Goal: Transaction & Acquisition: Book appointment/travel/reservation

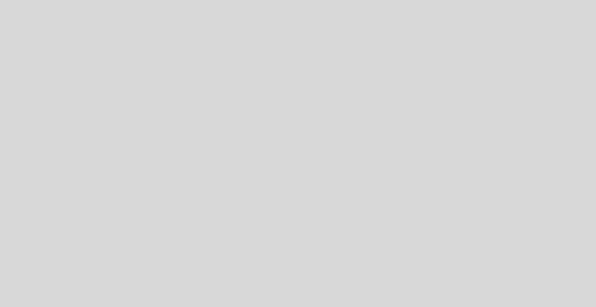
select select "pt"
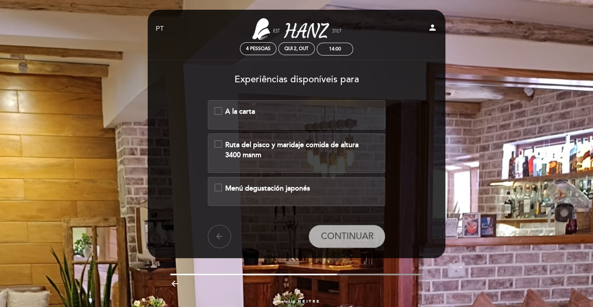
click at [309, 112] on div "A la carta" at bounding box center [296, 112] width 142 height 10
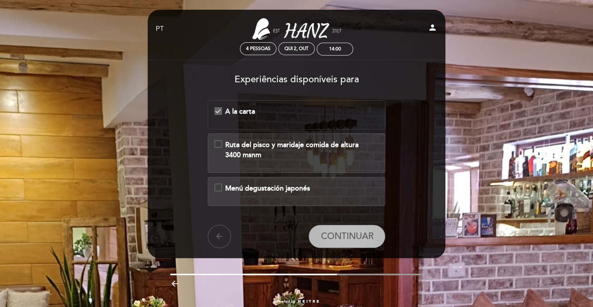
click at [340, 240] on span "CONTINUAR" at bounding box center [347, 236] width 53 height 11
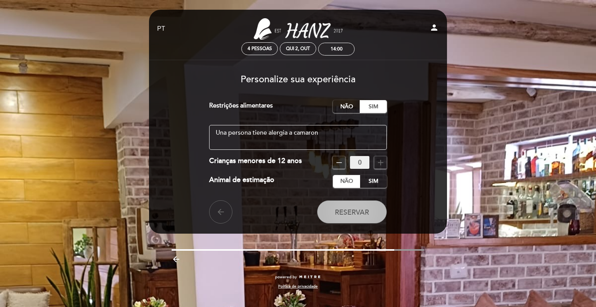
click at [356, 212] on span "Reservar" at bounding box center [352, 211] width 34 height 9
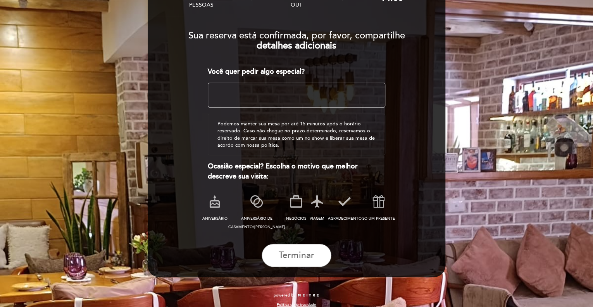
scroll to position [73, 0]
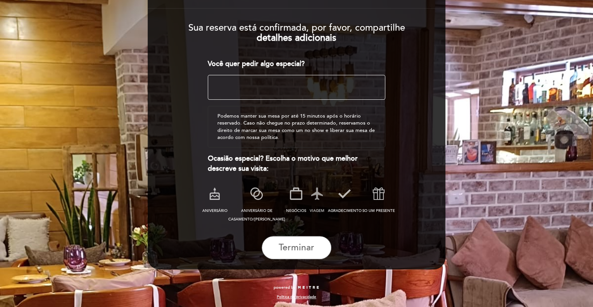
click at [308, 193] on icon at bounding box center [317, 193] width 20 height 20
click at [302, 244] on span "Terminar" at bounding box center [297, 247] width 36 height 11
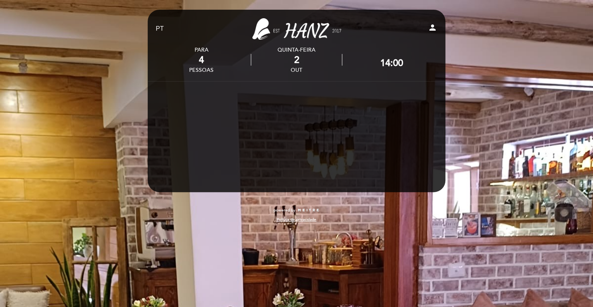
scroll to position [0, 0]
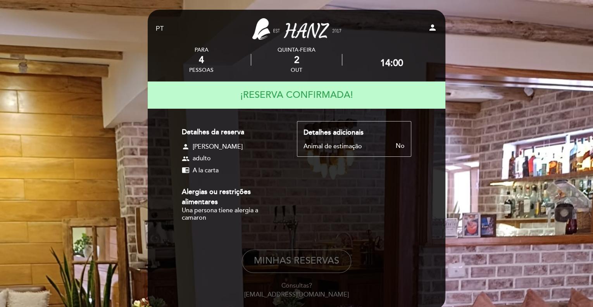
click at [302, 244] on form "Detalhes da reserva person [PERSON_NAME] group adulto chrome_reader_mode A la c…" at bounding box center [296, 210] width 287 height 178
